Goal: Information Seeking & Learning: Learn about a topic

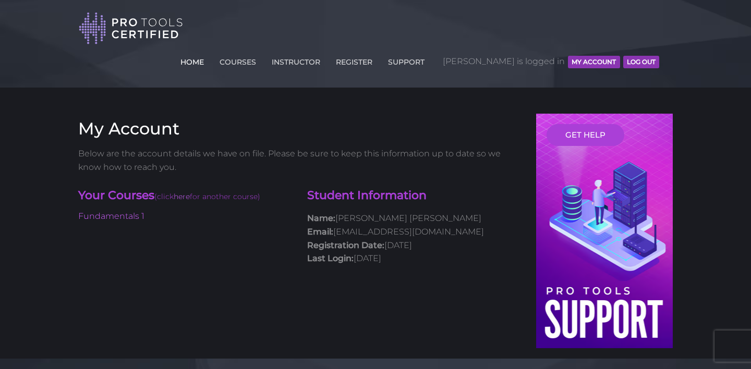
click at [206, 52] on link "HOME" at bounding box center [192, 60] width 29 height 17
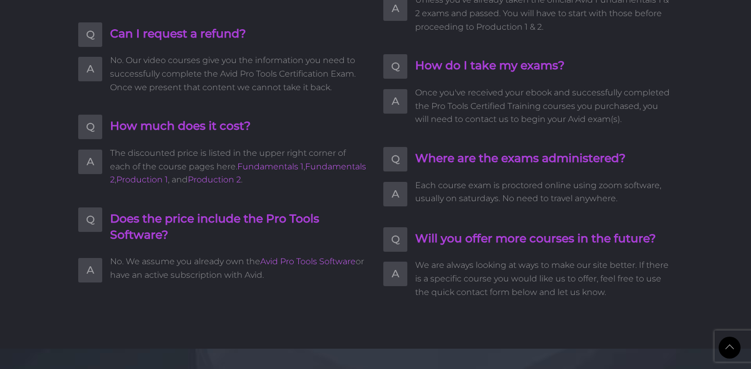
scroll to position [2768, 0]
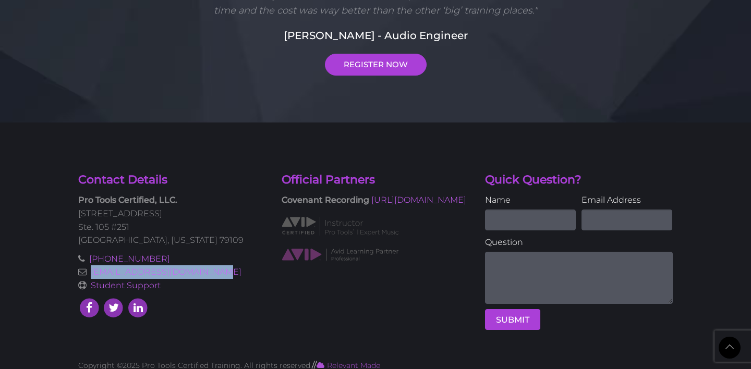
drag, startPoint x: 214, startPoint y: 259, endPoint x: 88, endPoint y: 259, distance: 126.2
click at [88, 259] on p "[PHONE_NUMBER] [EMAIL_ADDRESS][DOMAIN_NAME] Student Support" at bounding box center [172, 272] width 188 height 40
copy link "[EMAIL_ADDRESS][DOMAIN_NAME]"
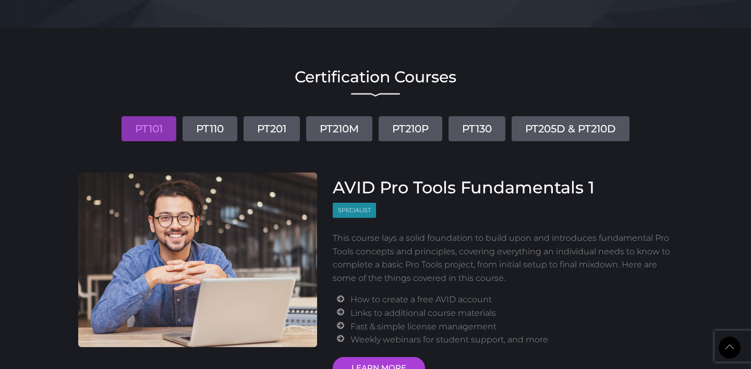
scroll to position [1196, 0]
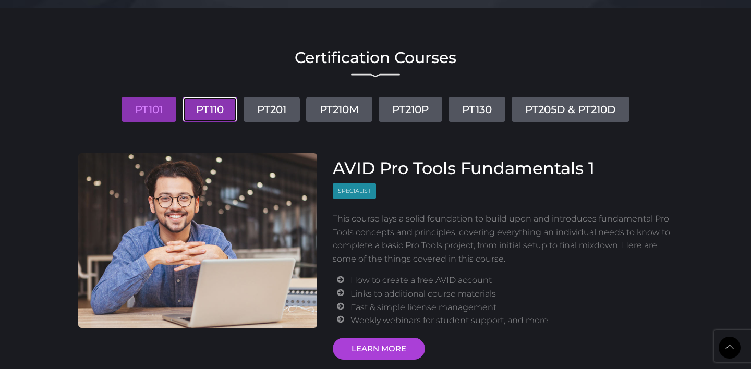
click at [223, 111] on link "PT110" at bounding box center [209, 109] width 55 height 25
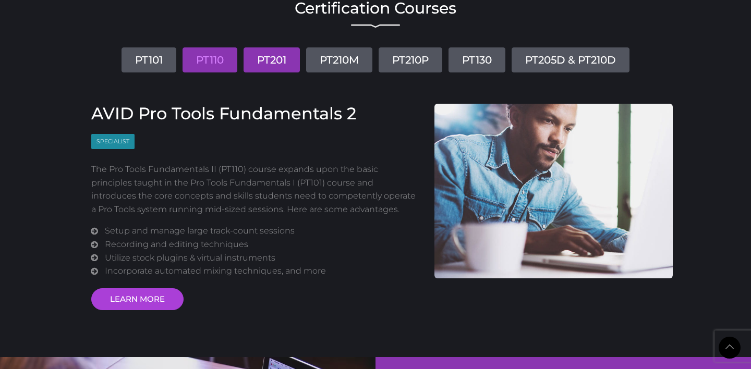
scroll to position [1248, 0]
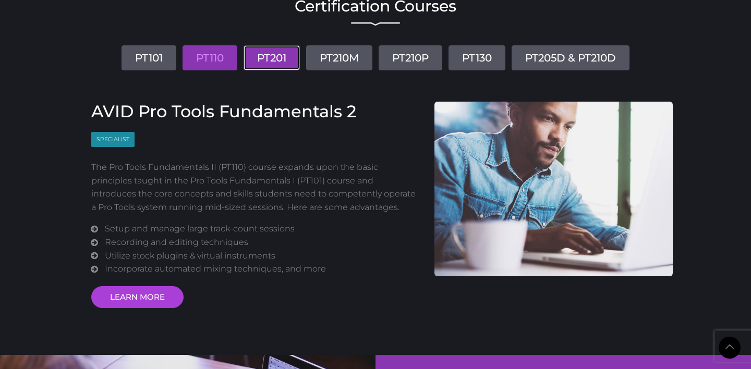
click at [273, 55] on link "PT201" at bounding box center [271, 57] width 56 height 25
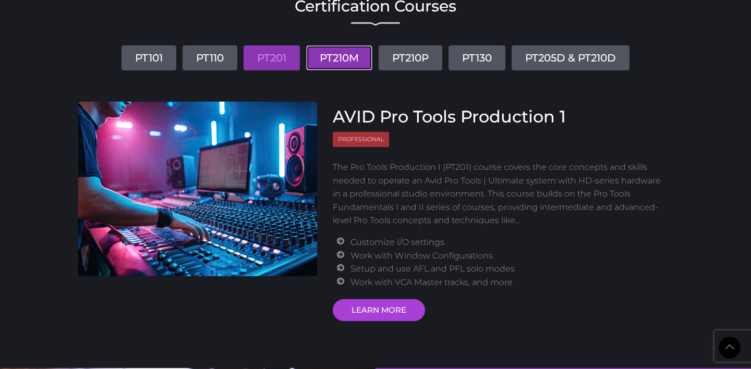
click at [330, 55] on link "PT210M" at bounding box center [339, 57] width 66 height 25
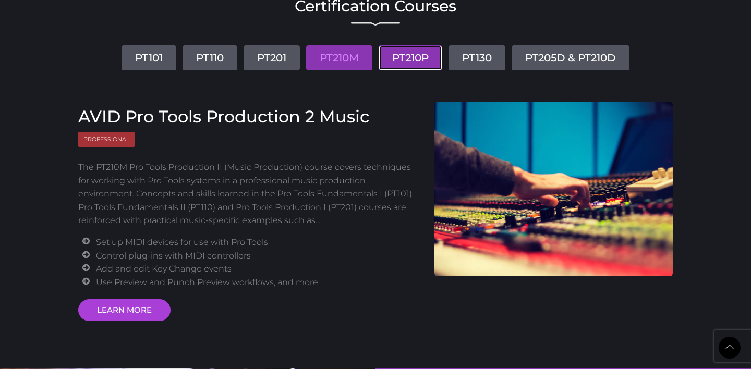
click at [413, 58] on link "PT210P" at bounding box center [410, 57] width 64 height 25
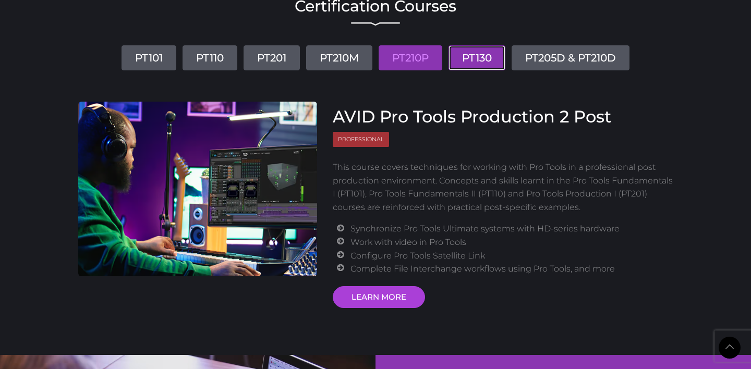
click at [466, 57] on link "PT130" at bounding box center [476, 57] width 57 height 25
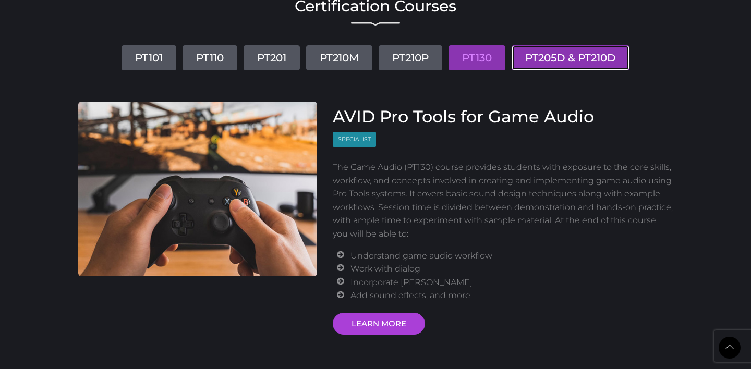
click at [542, 56] on link "PT205D & PT210D" at bounding box center [570, 57] width 118 height 25
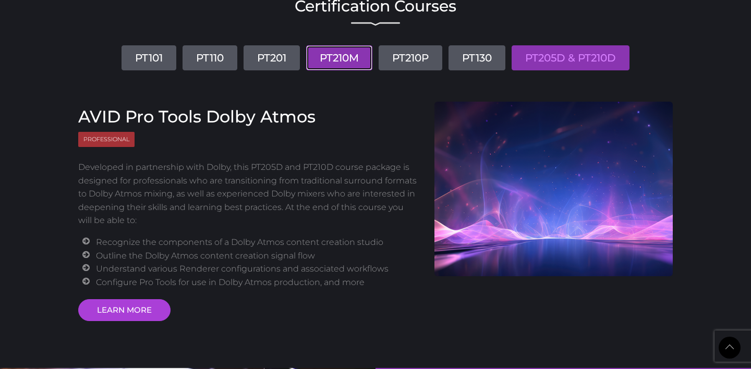
click at [349, 50] on link "PT210M" at bounding box center [339, 57] width 66 height 25
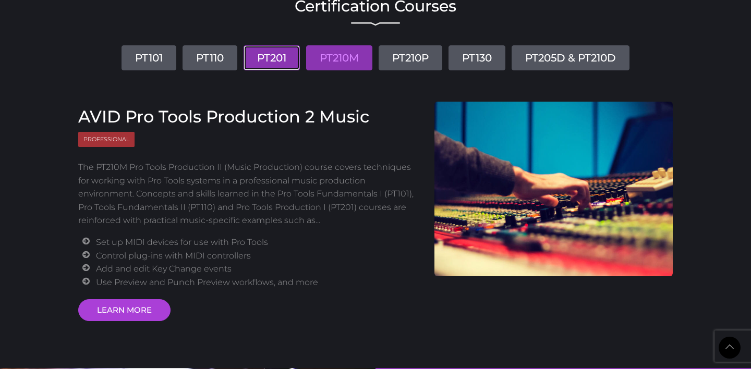
click at [281, 56] on link "PT201" at bounding box center [271, 57] width 56 height 25
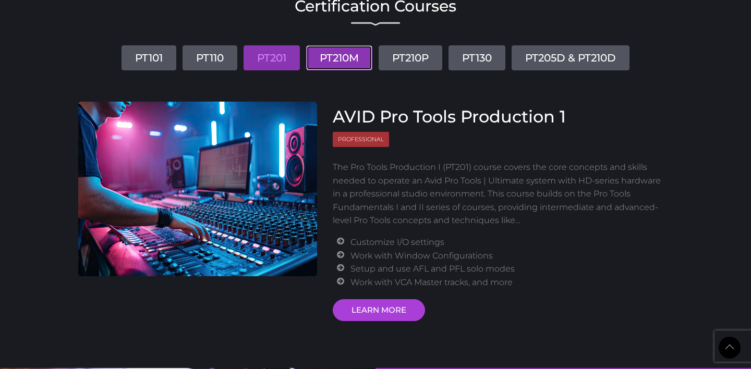
click at [350, 63] on link "PT210M" at bounding box center [339, 57] width 66 height 25
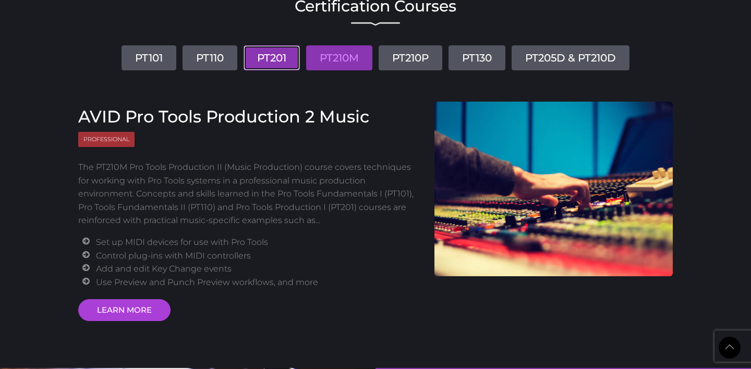
click at [267, 65] on link "PT201" at bounding box center [271, 57] width 56 height 25
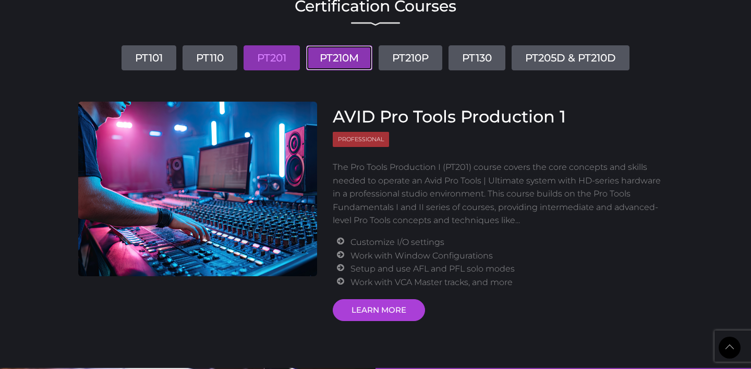
click at [330, 65] on link "PT210M" at bounding box center [339, 57] width 66 height 25
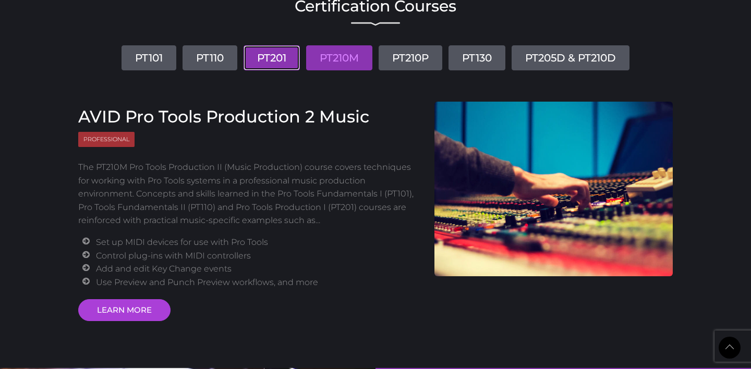
click at [275, 54] on link "PT201" at bounding box center [271, 57] width 56 height 25
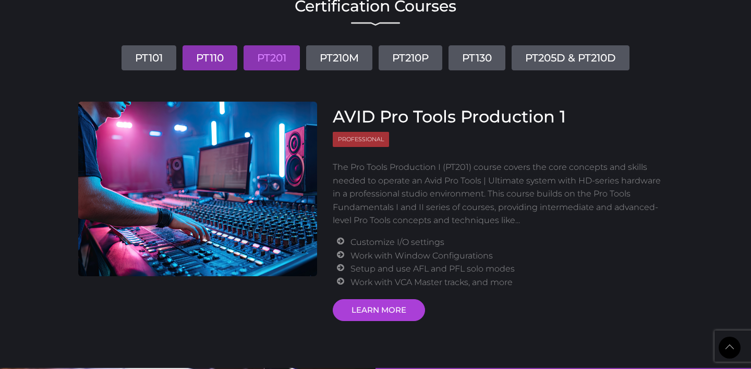
click at [232, 56] on link "PT110" at bounding box center [209, 57] width 55 height 25
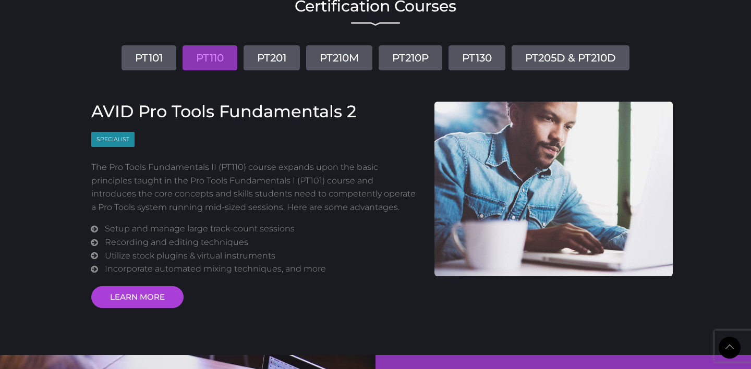
click at [384, 109] on h3 "AVID Pro Tools Fundamentals 2" at bounding box center [254, 112] width 327 height 20
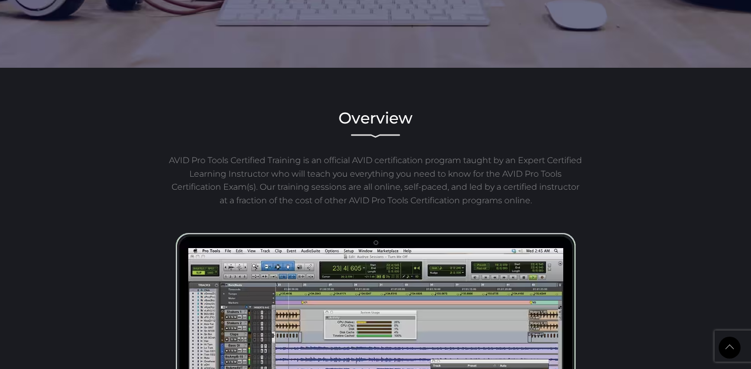
scroll to position [0, 0]
